Goal: Task Accomplishment & Management: Use online tool/utility

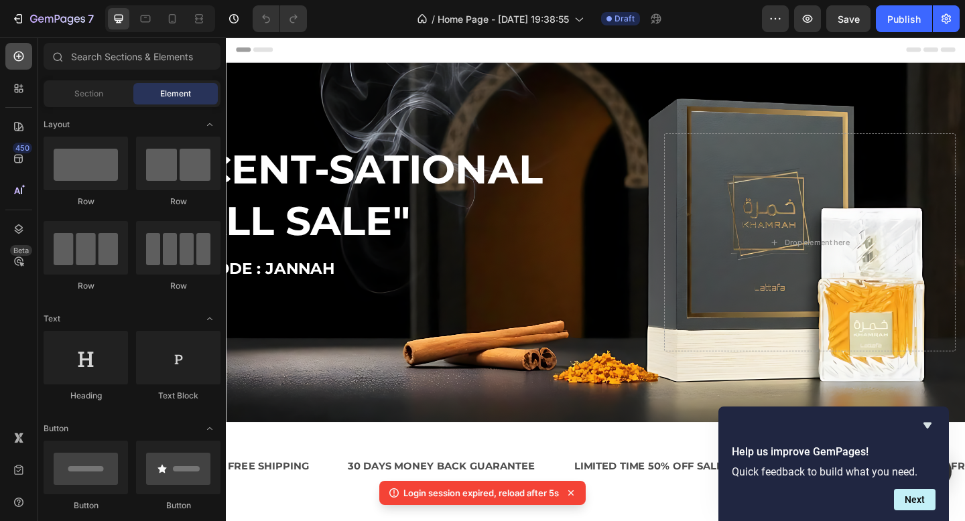
click at [18, 54] on icon at bounding box center [18, 56] width 13 height 13
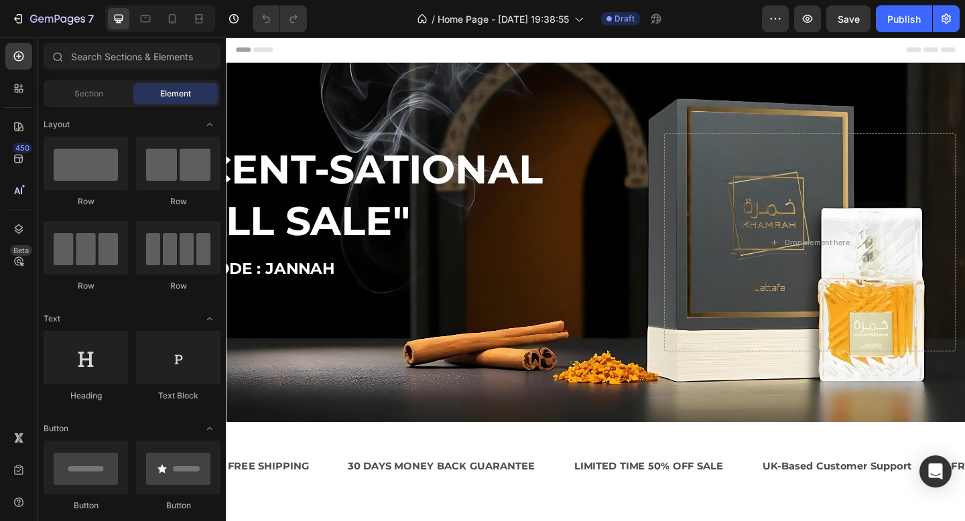
click at [712, 34] on div "7 / Home Page - May 4, 19:38:55 Draft Preview Save Publish" at bounding box center [482, 19] width 965 height 38
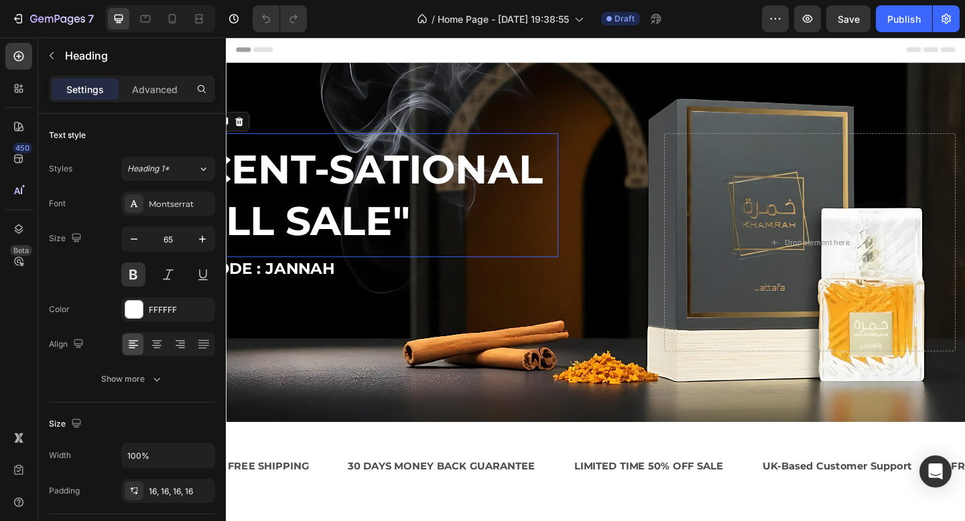
click at [503, 153] on h2 ""SCENT-SATIONAL FALL SALE"" at bounding box center [365, 209] width 444 height 135
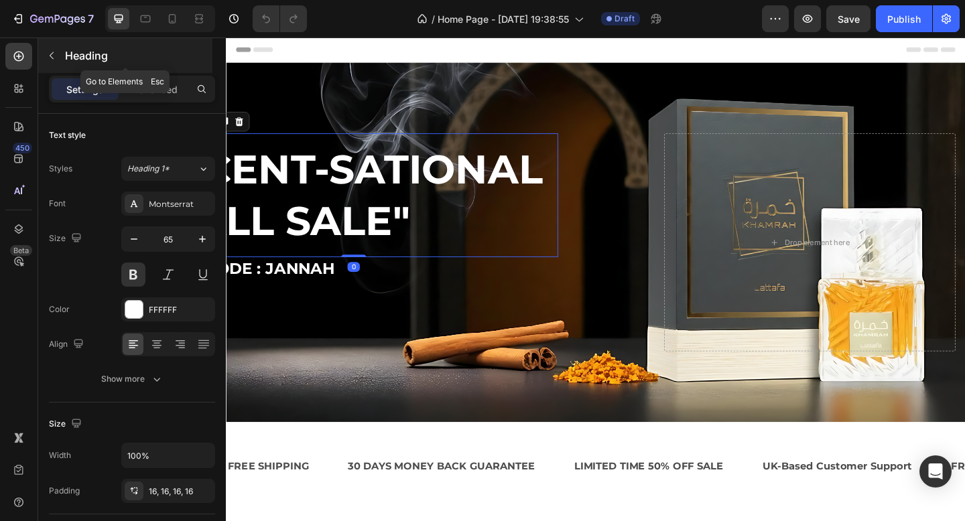
click at [56, 59] on icon "button" at bounding box center [51, 55] width 11 height 11
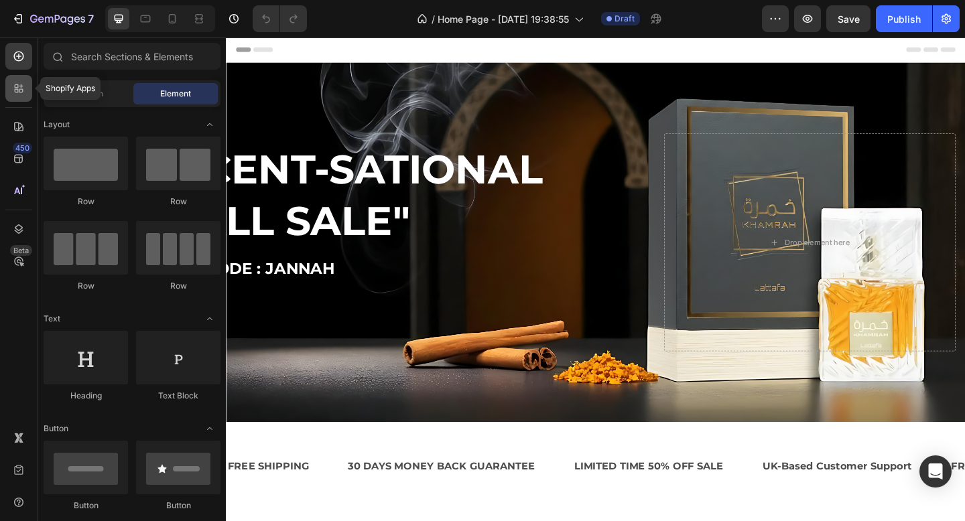
click at [19, 88] on icon at bounding box center [18, 88] width 13 height 13
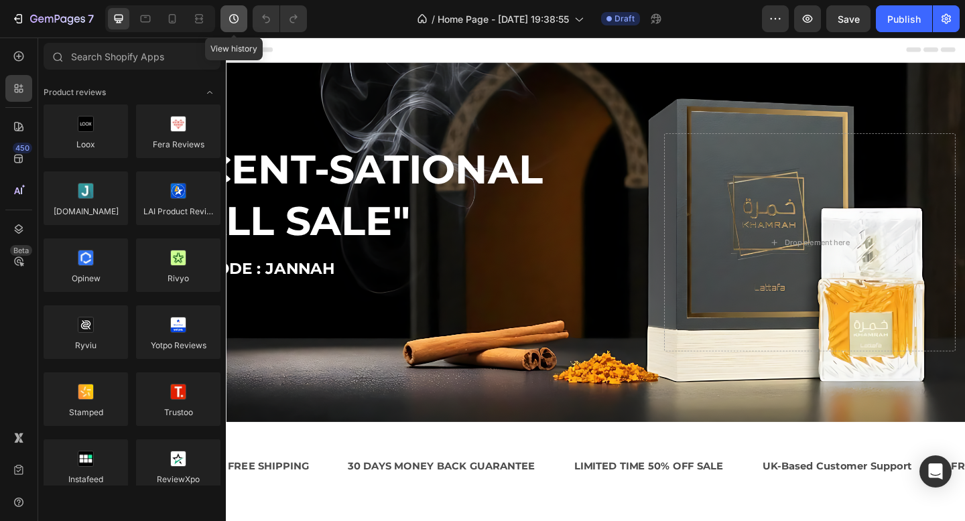
click at [233, 13] on icon "button" at bounding box center [233, 18] width 13 height 13
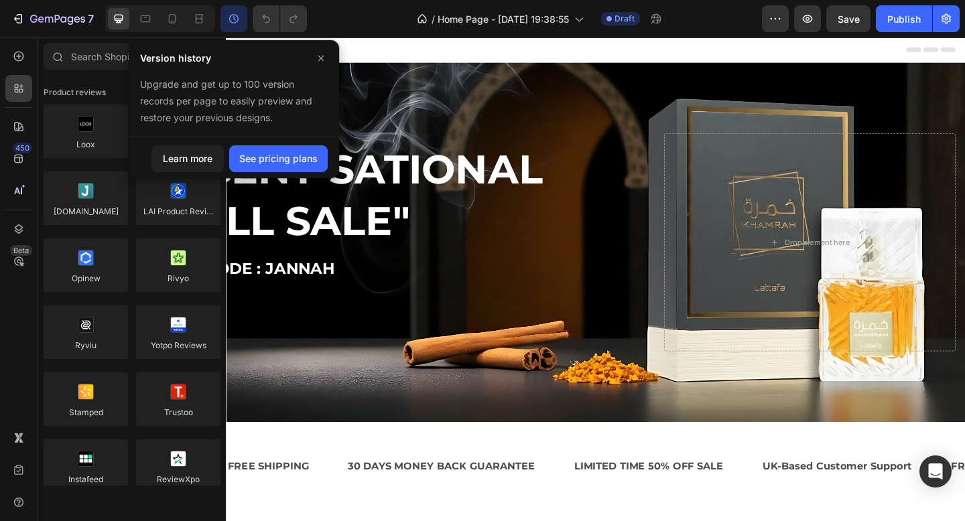
click at [233, 14] on icon "button" at bounding box center [233, 18] width 9 height 9
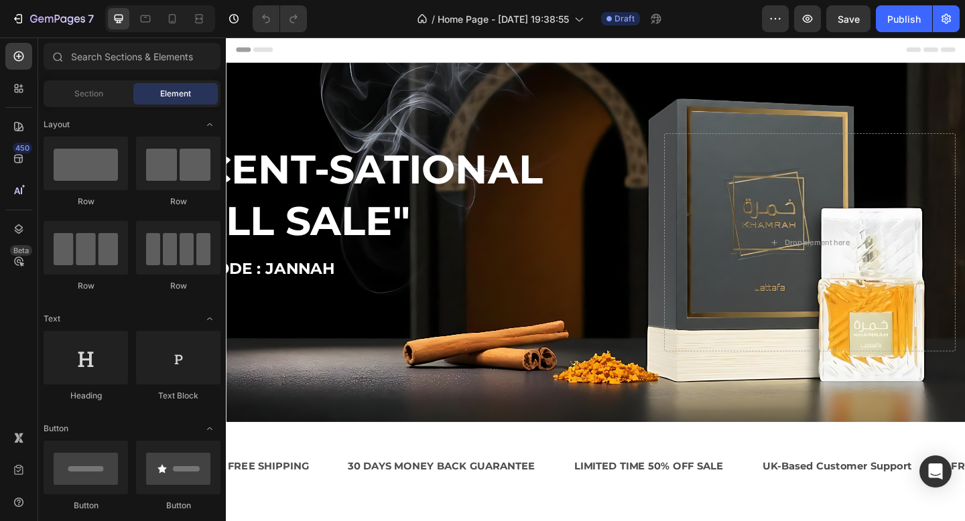
click at [442, 46] on div "Header" at bounding box center [628, 51] width 783 height 27
click at [343, 62] on div "Header" at bounding box center [628, 51] width 783 height 27
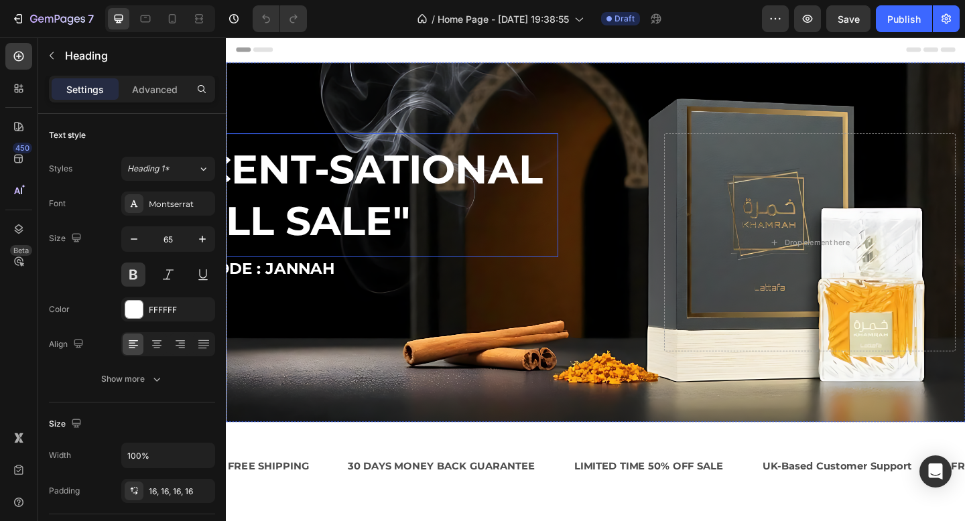
click at [377, 240] on h2 ""SCENT-SATIONAL FALL SALE"" at bounding box center [365, 209] width 444 height 135
click at [370, 323] on div ""SCENT-SATIONAL FALL SALE" Heading 0 USE CODE : JANNAH Text Block" at bounding box center [459, 261] width 444 height 238
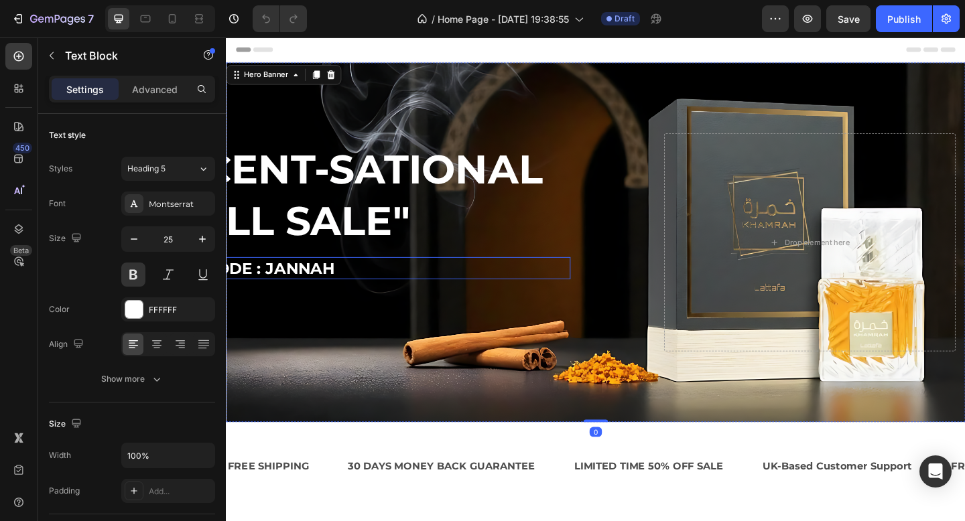
click at [430, 286] on p "USE CODE : JANNAH" at bounding box center [382, 289] width 436 height 22
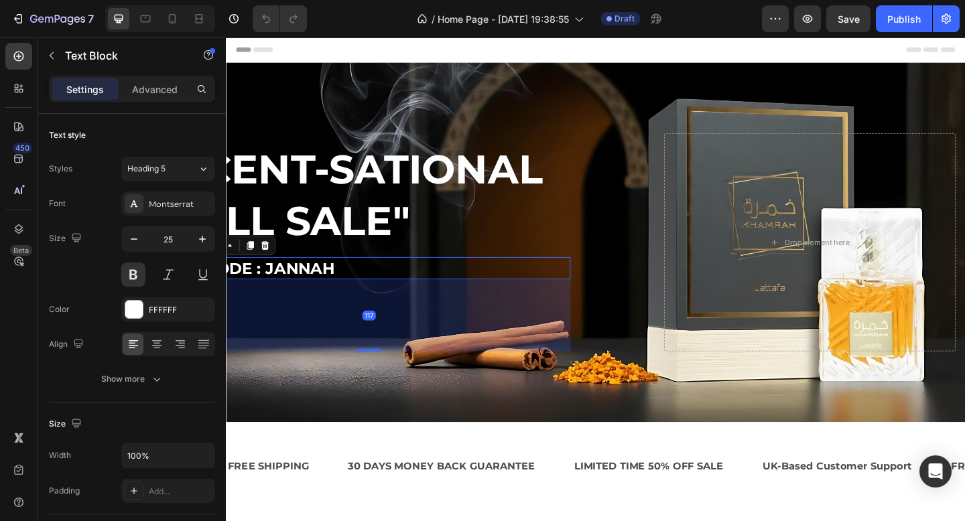
click at [430, 292] on p "USE CODE : JANNAH" at bounding box center [382, 289] width 436 height 22
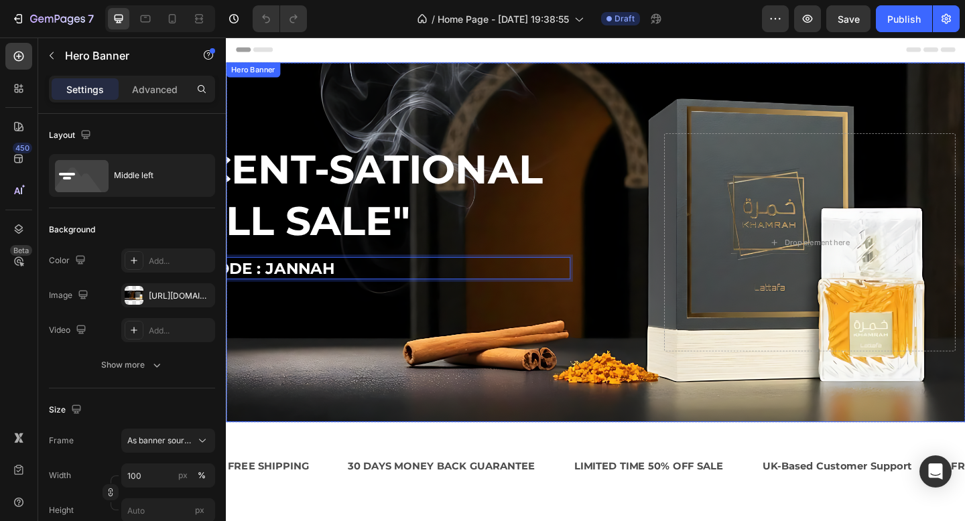
click at [493, 385] on div "Overlay" at bounding box center [628, 260] width 804 height 391
